Goal: Information Seeking & Learning: Find specific page/section

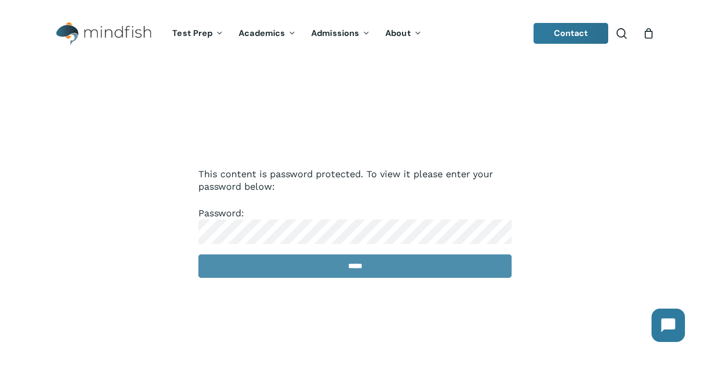
click at [323, 271] on input "*****" at bounding box center [354, 266] width 313 height 23
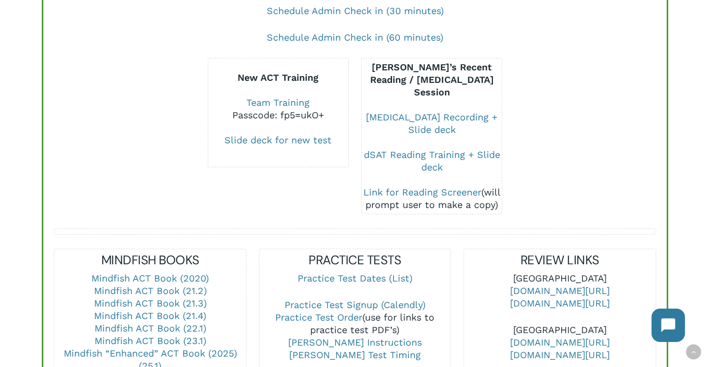
scroll to position [252, 0]
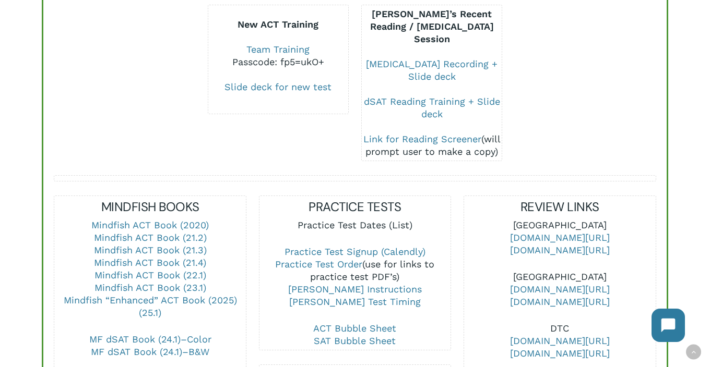
click at [371, 220] on link "Practice Test Dates (List)" at bounding box center [354, 225] width 115 height 11
